Goal: Navigation & Orientation: Go to known website

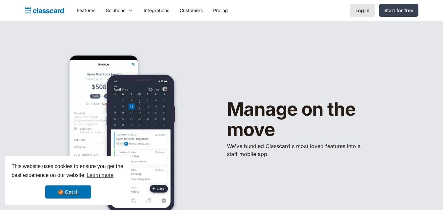
click at [357, 8] on div "Log in" at bounding box center [363, 10] width 14 height 7
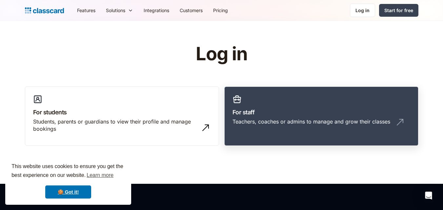
click at [352, 103] on link "For staff Teachers, coaches or admins to manage and grow their classes" at bounding box center [321, 117] width 194 height 60
